Goal: Information Seeking & Learning: Learn about a topic

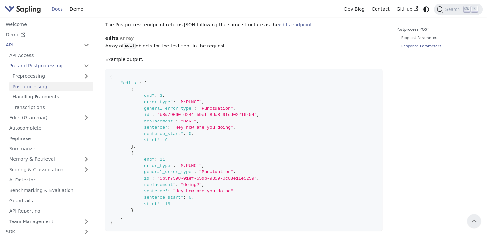
scroll to position [503, 0]
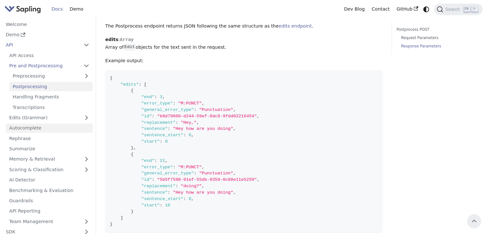
click at [42, 125] on link "Autocomplete" at bounding box center [49, 127] width 87 height 9
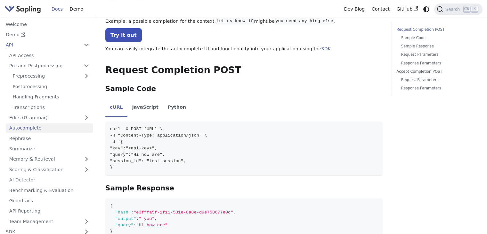
scroll to position [64, 0]
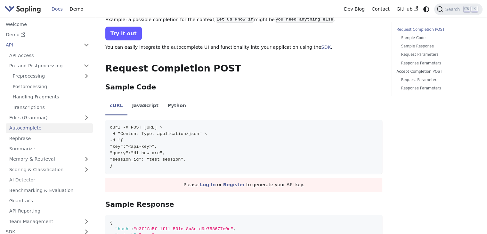
click at [119, 35] on link "Try it out" at bounding box center [123, 34] width 36 height 14
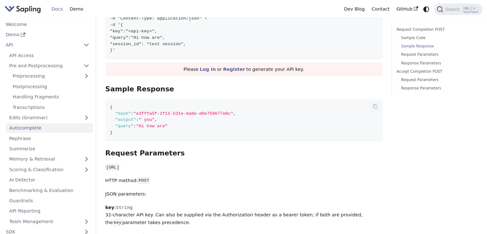
scroll to position [192, 0]
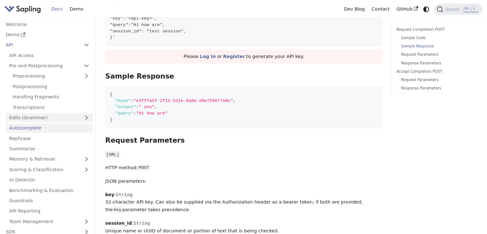
click at [69, 116] on link "Edits (Grammar)" at bounding box center [49, 117] width 87 height 9
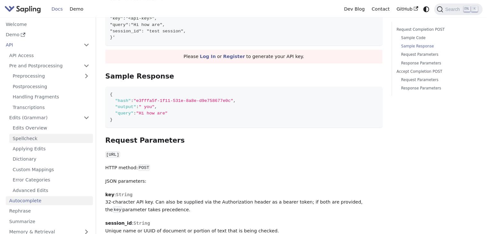
click at [46, 142] on link "Spellcheck" at bounding box center [51, 137] width 84 height 9
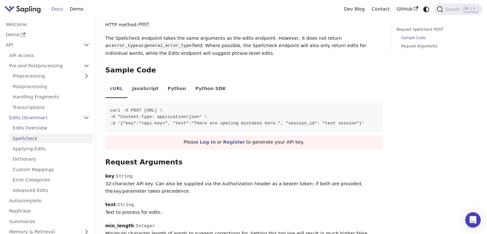
scroll to position [320, 0]
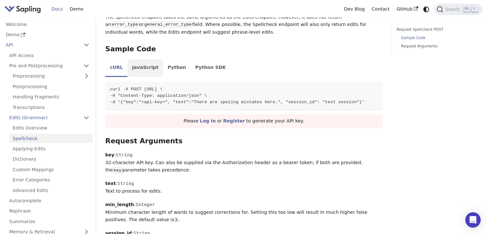
click at [140, 69] on li "JavaScript" at bounding box center [145, 68] width 36 height 18
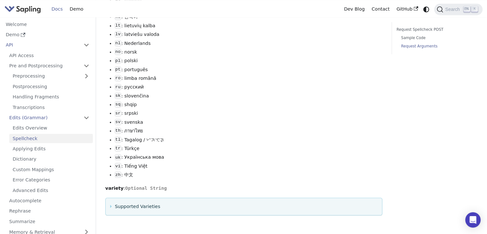
scroll to position [1099, 0]
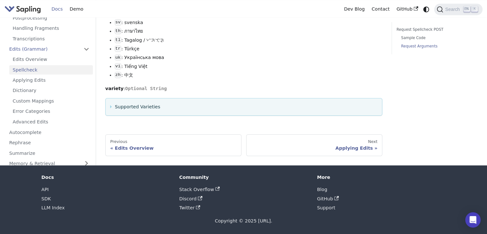
click at [188, 107] on summary "Supported Varieties" at bounding box center [243, 107] width 267 height 8
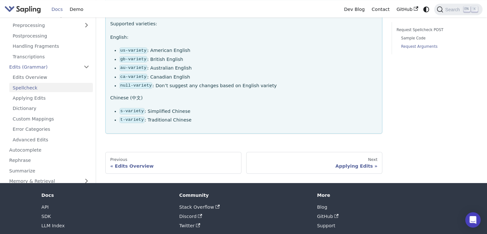
scroll to position [1227, 0]
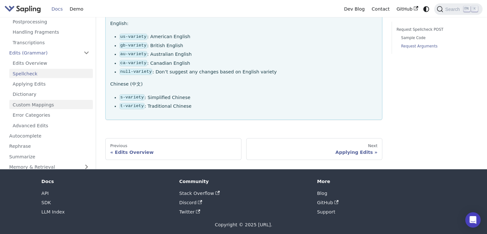
click at [47, 109] on link "Custom Mappings" at bounding box center [51, 104] width 84 height 9
